Goal: Transaction & Acquisition: Subscribe to service/newsletter

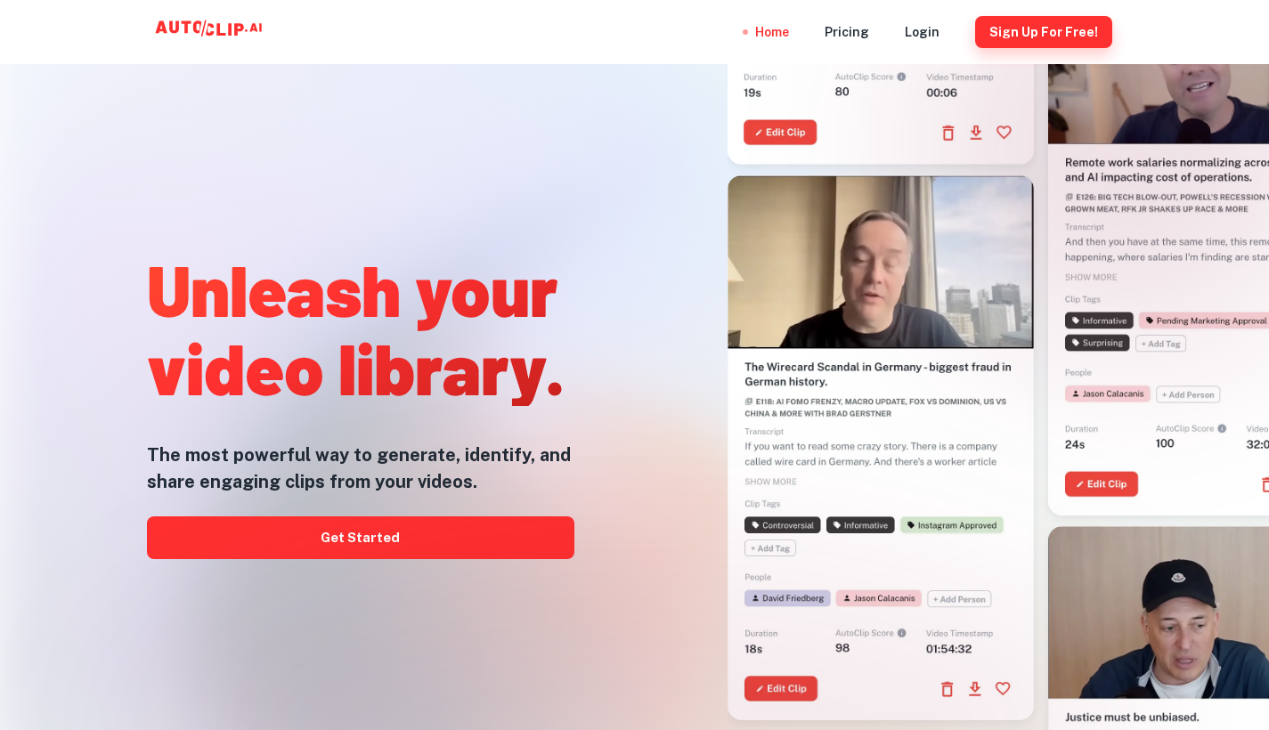
click at [1058, 30] on button "Sign Up for free!" at bounding box center [1043, 32] width 137 height 32
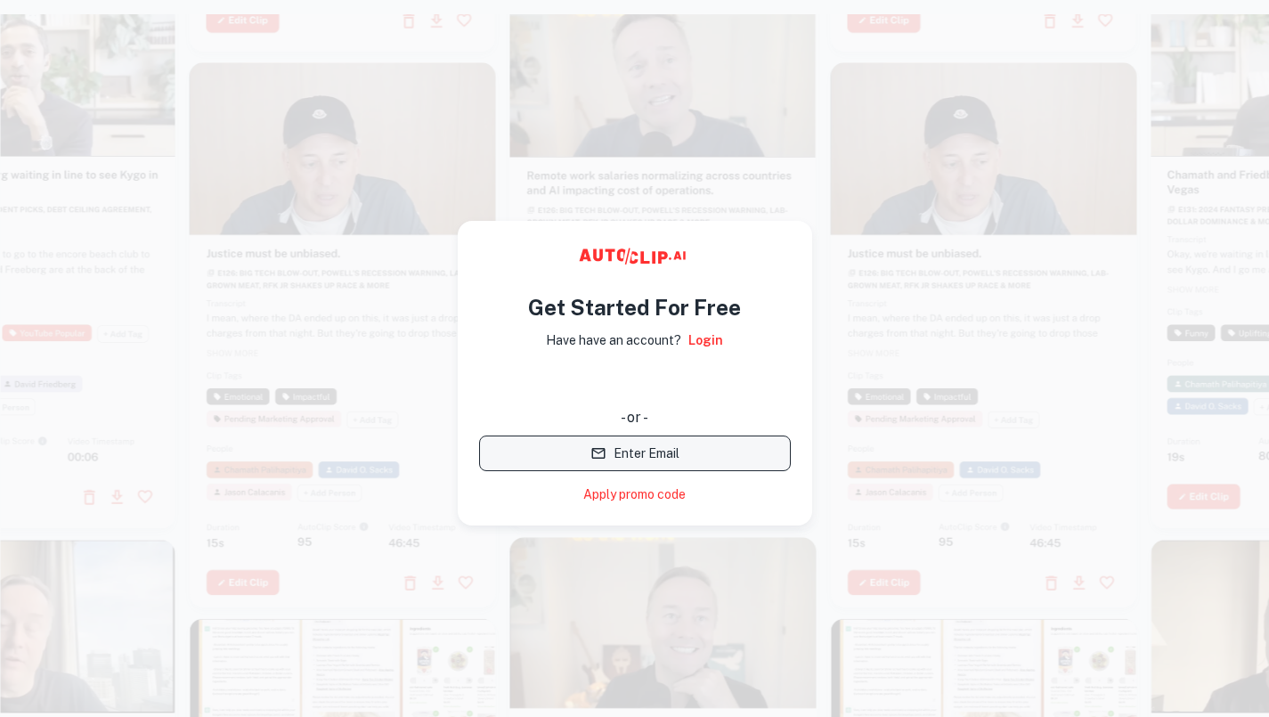
click at [673, 451] on button "Enter Email" at bounding box center [635, 454] width 312 height 36
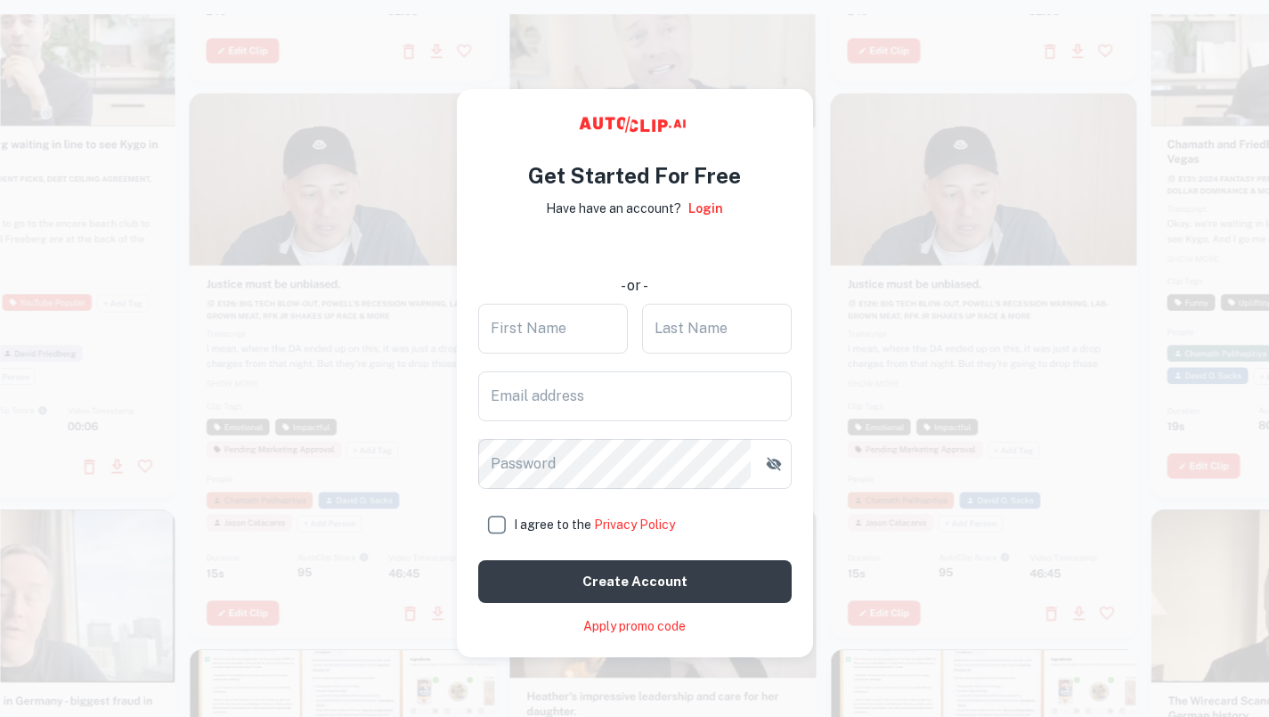
click at [533, 57] on video at bounding box center [663, 29] width 306 height 153
click at [592, 634] on link "Apply promo code" at bounding box center [634, 626] width 102 height 19
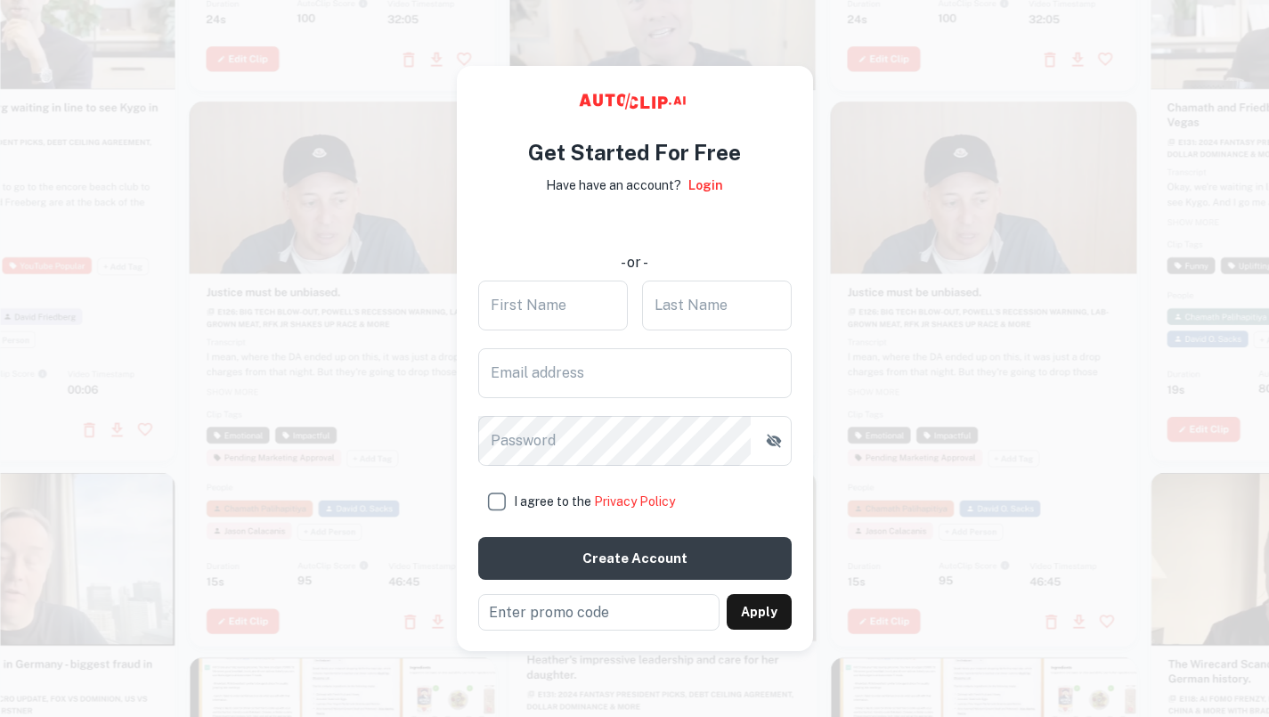
scroll to position [28, 0]
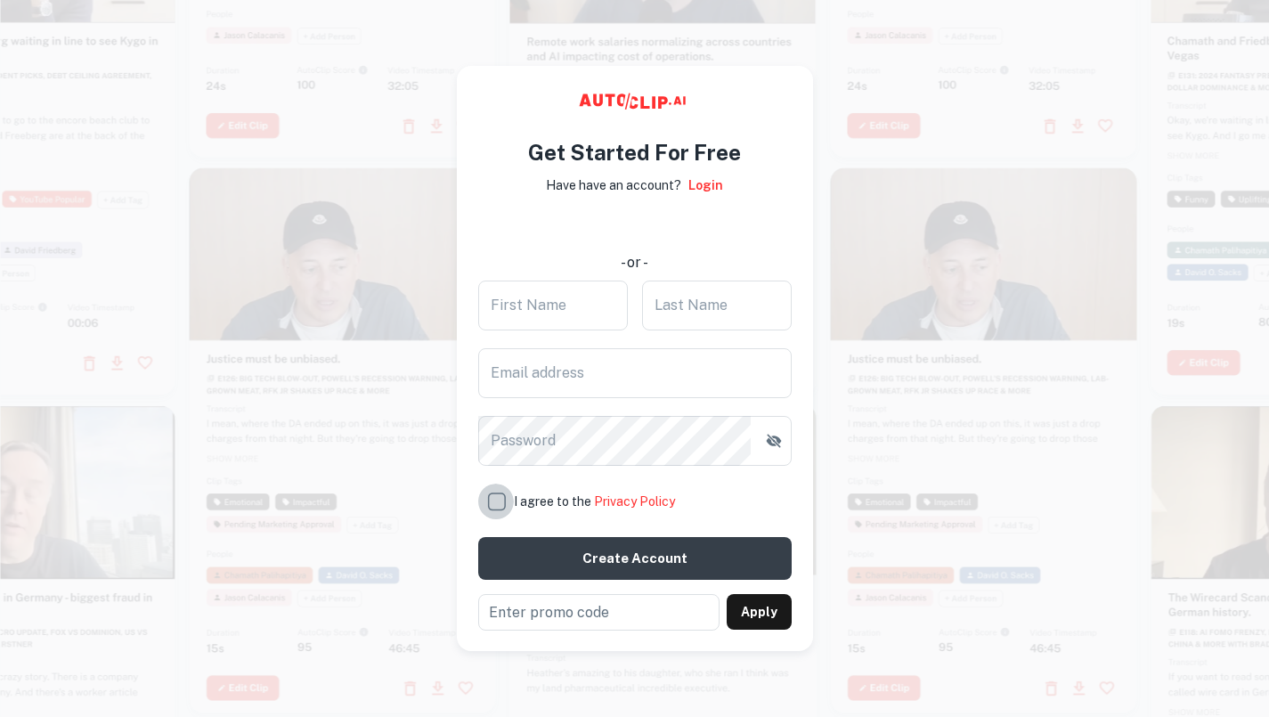
click at [499, 484] on input "I agree to the Privacy Policy" at bounding box center [496, 502] width 36 height 36
checkbox input "true"
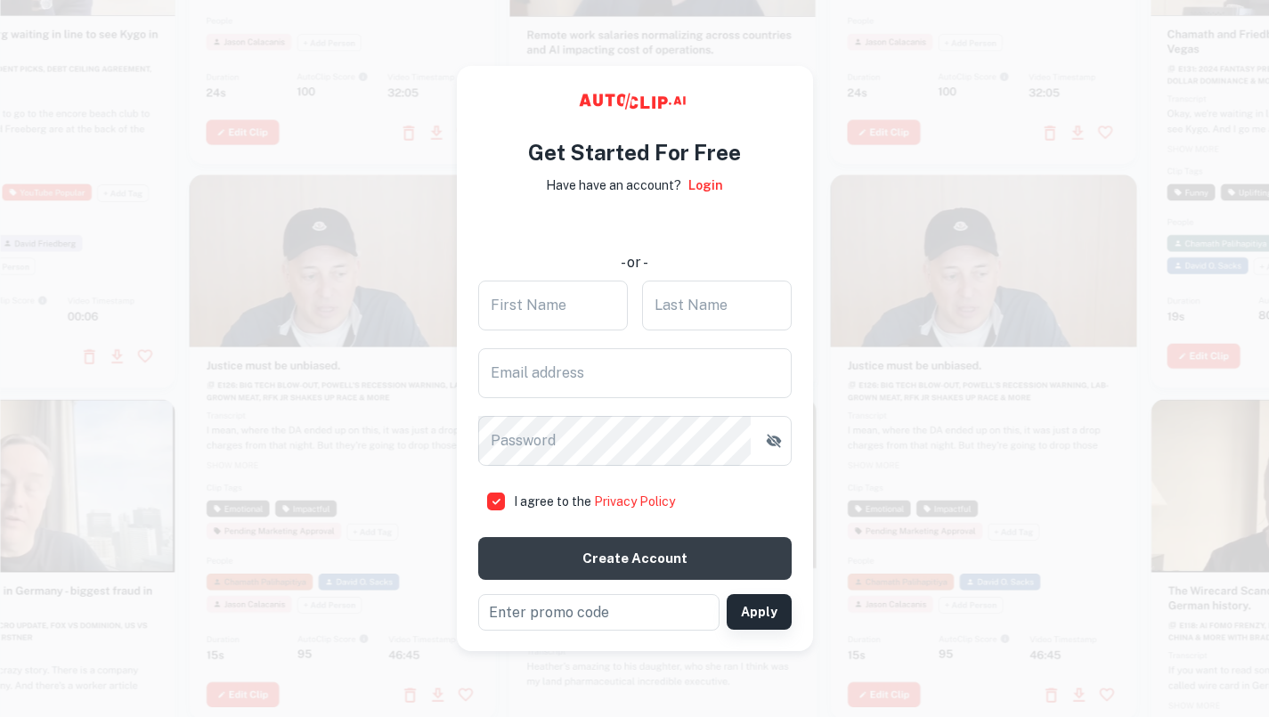
click at [739, 595] on button "Apply" at bounding box center [759, 612] width 65 height 36
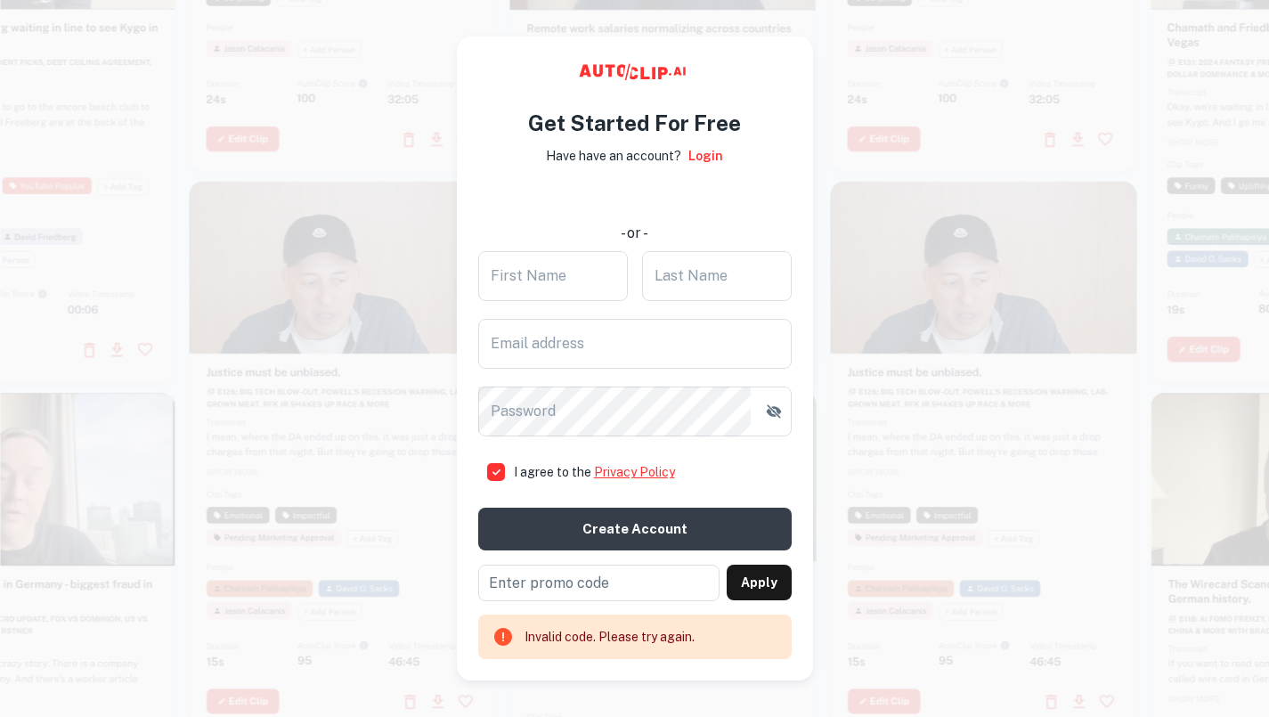
scroll to position [0, 0]
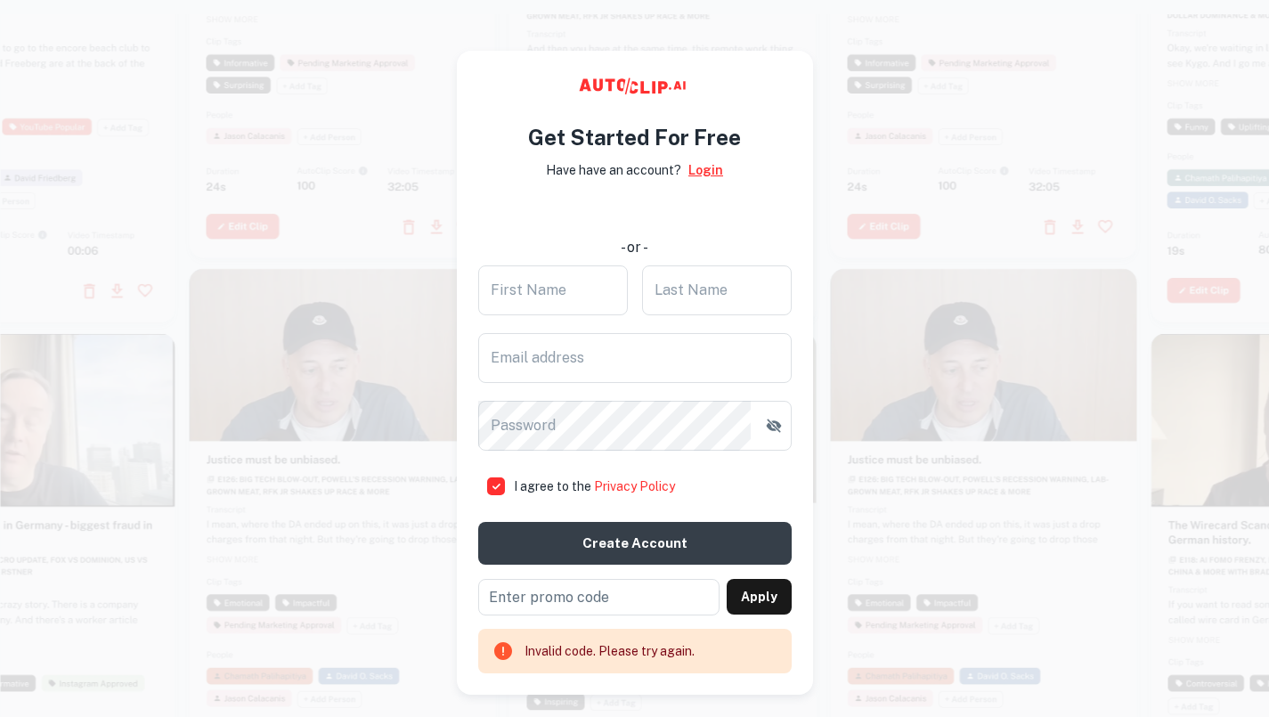
click at [707, 173] on link "Login" at bounding box center [706, 170] width 35 height 20
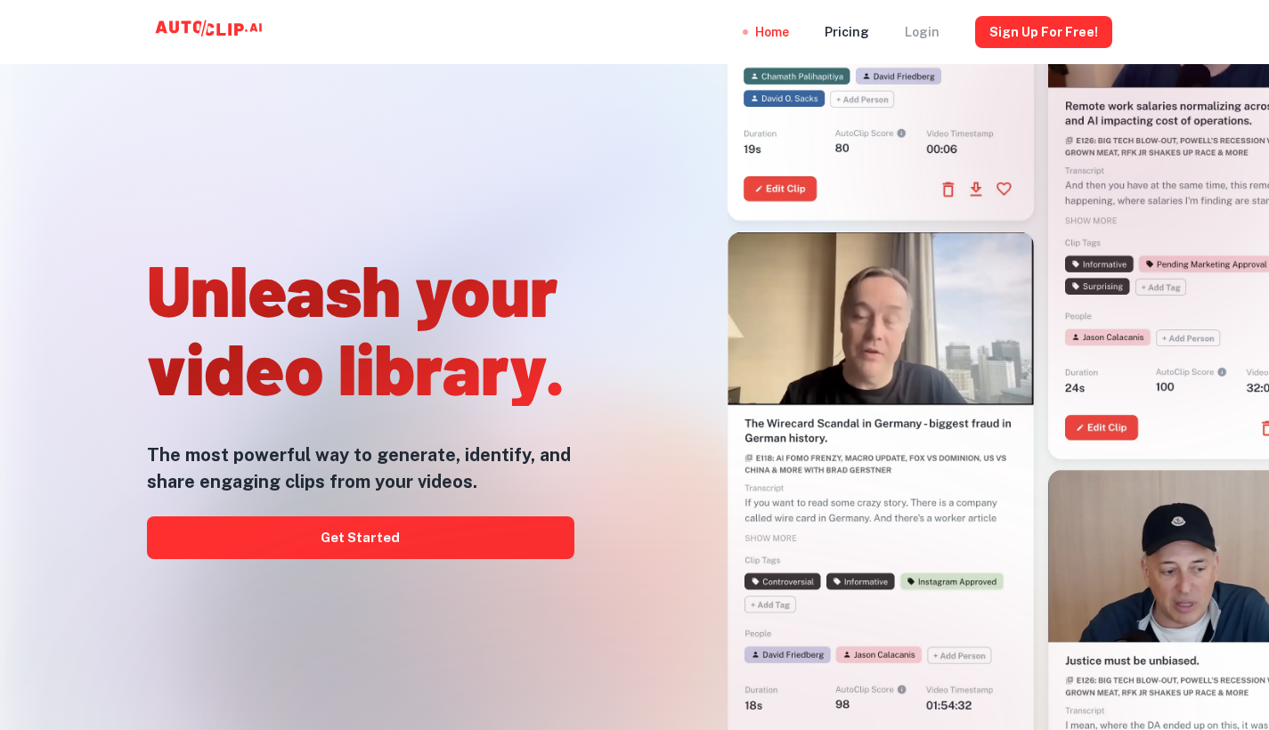
click at [585, 29] on div "Login" at bounding box center [922, 32] width 35 height 64
